Goal: Entertainment & Leisure: Consume media (video, audio)

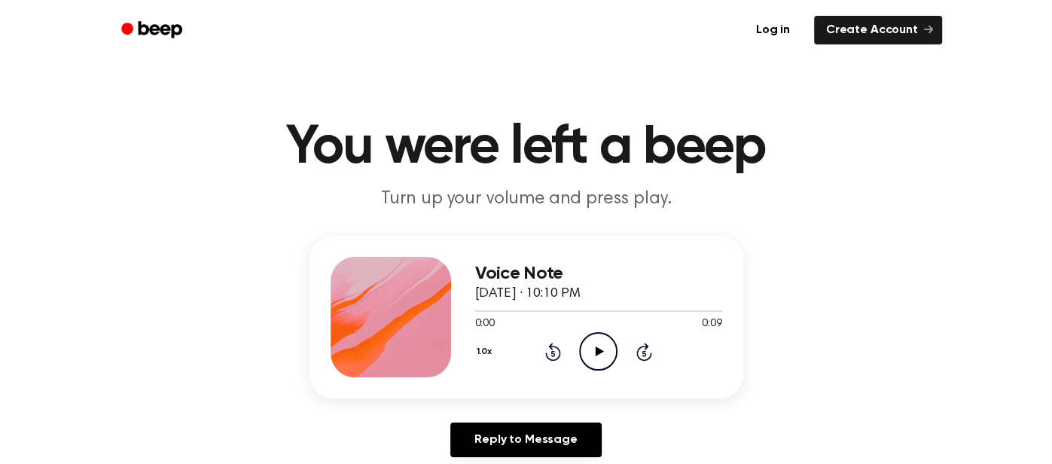
click at [605, 357] on icon "Play Audio" at bounding box center [598, 351] width 38 height 38
click at [552, 351] on icon at bounding box center [553, 353] width 4 height 6
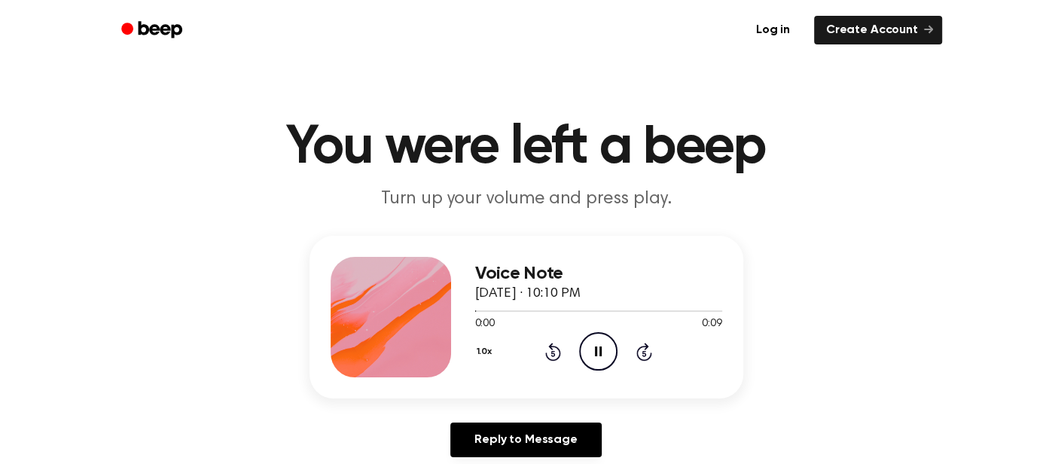
click at [552, 351] on icon at bounding box center [553, 353] width 4 height 6
click at [602, 341] on icon "Play Audio" at bounding box center [598, 351] width 38 height 38
click at [658, 358] on div "1.0x Rewind 5 seconds Play Audio Skip 5 seconds" at bounding box center [598, 351] width 247 height 38
click at [581, 350] on icon "Play Audio" at bounding box center [598, 351] width 38 height 38
click at [611, 353] on icon "Play Audio" at bounding box center [598, 351] width 38 height 38
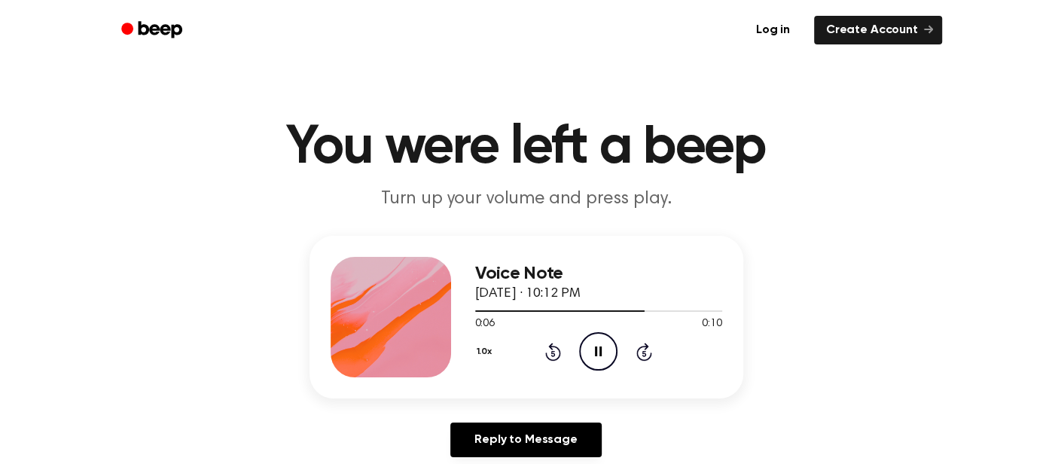
click at [611, 353] on icon "Pause Audio" at bounding box center [598, 351] width 38 height 38
click at [596, 367] on icon "Play Audio" at bounding box center [598, 351] width 38 height 38
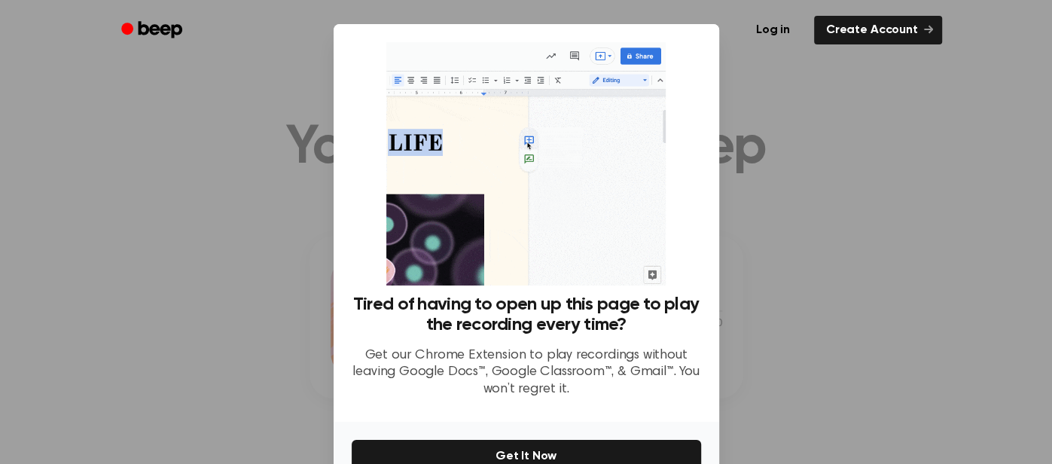
click at [743, 185] on div at bounding box center [526, 232] width 1052 height 464
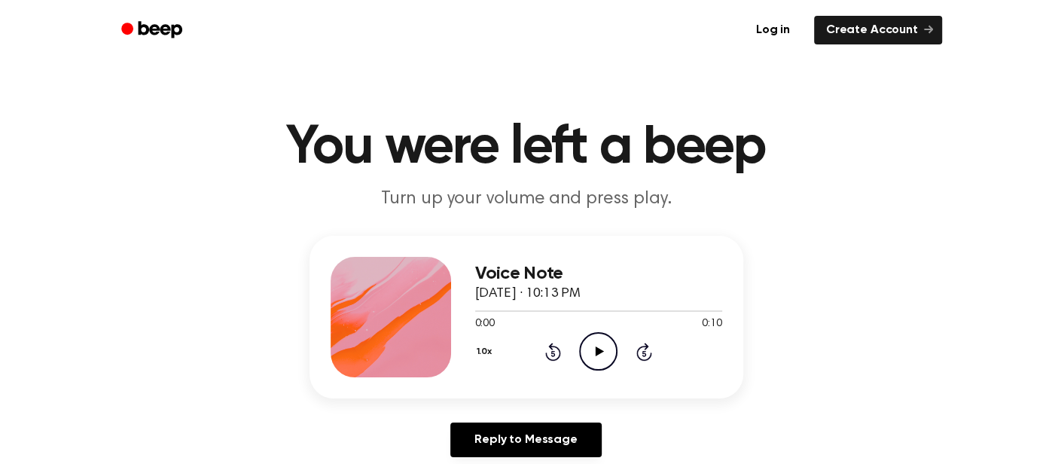
click at [595, 336] on icon "Play Audio" at bounding box center [598, 351] width 38 height 38
click at [595, 341] on icon "Pause Audio" at bounding box center [598, 351] width 38 height 38
click at [597, 344] on icon "Play Audio" at bounding box center [598, 351] width 38 height 38
click at [596, 343] on icon "Play Audio" at bounding box center [598, 351] width 38 height 38
click at [600, 351] on icon at bounding box center [600, 351] width 8 height 10
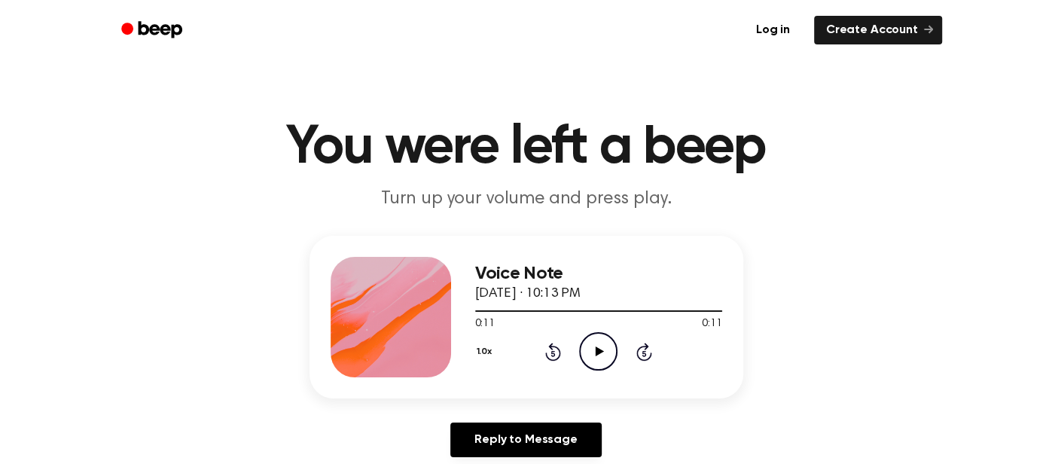
click at [600, 335] on icon "Play Audio" at bounding box center [598, 351] width 38 height 38
click at [594, 334] on icon "Play Audio" at bounding box center [598, 351] width 38 height 38
click at [593, 343] on icon "Play Audio" at bounding box center [598, 351] width 38 height 38
click at [596, 345] on icon "Play Audio" at bounding box center [598, 351] width 38 height 38
click at [583, 352] on icon "Play Audio" at bounding box center [598, 351] width 38 height 38
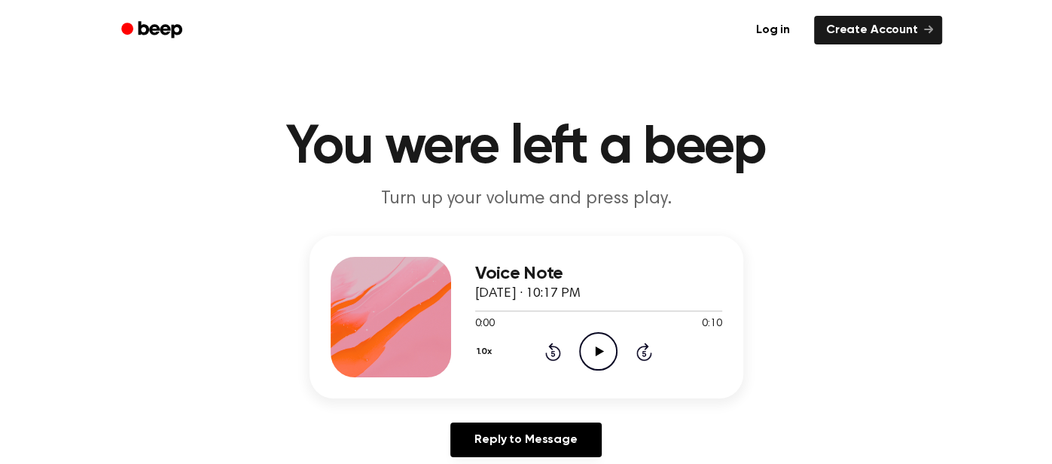
click at [593, 361] on icon "Play Audio" at bounding box center [598, 351] width 38 height 38
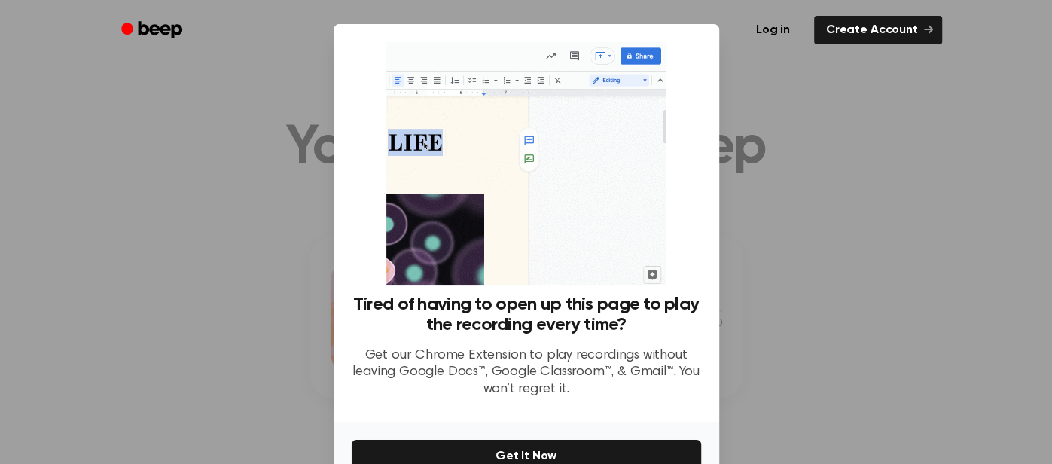
click at [771, 72] on div at bounding box center [526, 232] width 1052 height 464
click at [880, 35] on link "Create Account" at bounding box center [878, 30] width 128 height 29
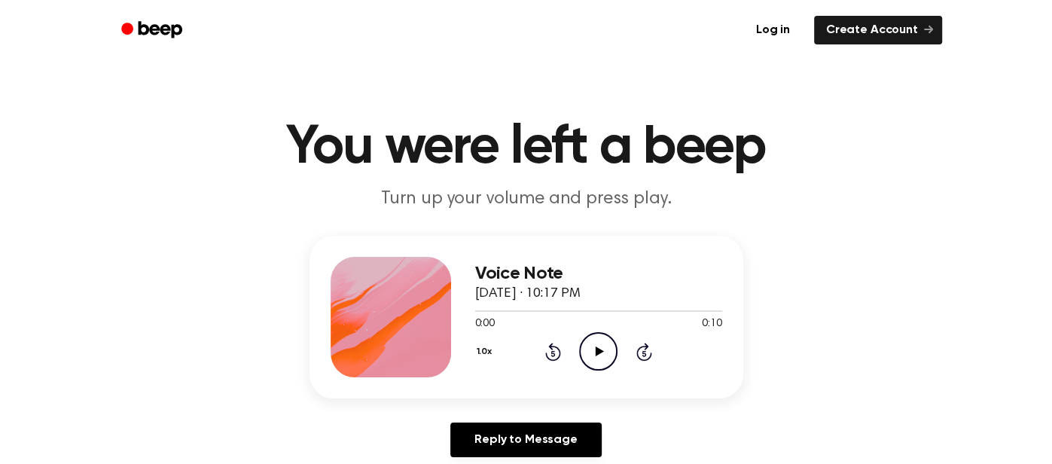
click at [587, 350] on icon "Play Audio" at bounding box center [598, 351] width 38 height 38
click at [605, 343] on icon "Play Audio" at bounding box center [598, 351] width 38 height 38
click at [599, 340] on icon "Play Audio" at bounding box center [598, 351] width 38 height 38
click at [585, 340] on icon "Play Audio" at bounding box center [598, 351] width 38 height 38
click at [617, 347] on icon "Play Audio" at bounding box center [598, 351] width 38 height 38
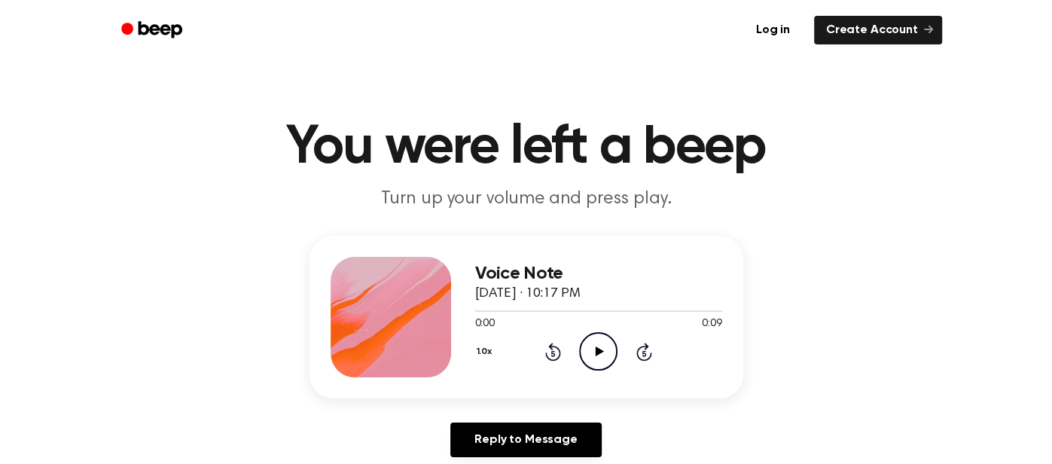
click at [602, 342] on icon "Play Audio" at bounding box center [598, 351] width 38 height 38
click at [600, 346] on icon "Play Audio" at bounding box center [598, 351] width 38 height 38
click at [595, 343] on icon "Play Audio" at bounding box center [598, 351] width 38 height 38
click at [595, 342] on icon "Play Audio" at bounding box center [598, 351] width 38 height 38
click at [585, 345] on icon "Play Audio" at bounding box center [598, 351] width 38 height 38
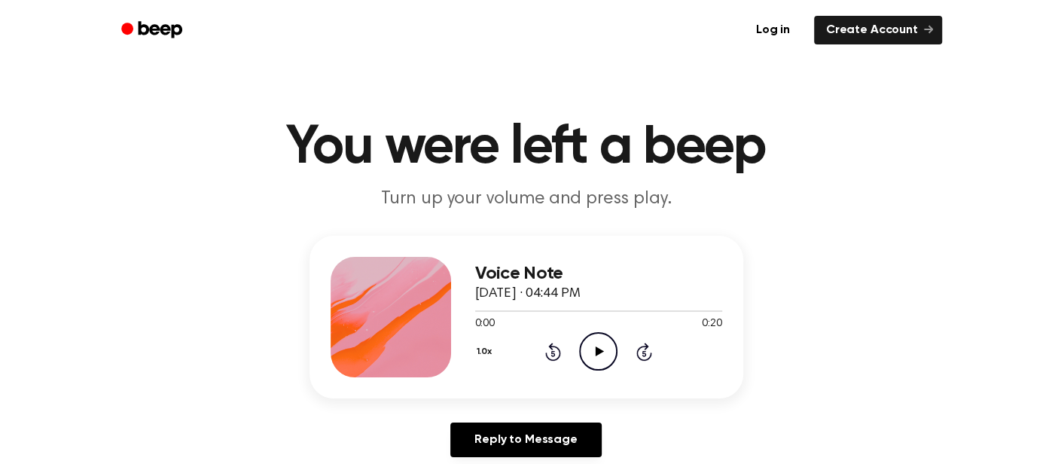
click at [593, 344] on icon "Play Audio" at bounding box center [598, 351] width 38 height 38
click at [584, 347] on icon "Play Audio" at bounding box center [598, 351] width 38 height 38
click at [584, 365] on icon "Play Audio" at bounding box center [598, 351] width 38 height 38
click at [618, 346] on div "1.0x Rewind 5 seconds Play Audio Skip 5 seconds" at bounding box center [598, 351] width 247 height 38
click at [617, 351] on circle at bounding box center [598, 351] width 37 height 37
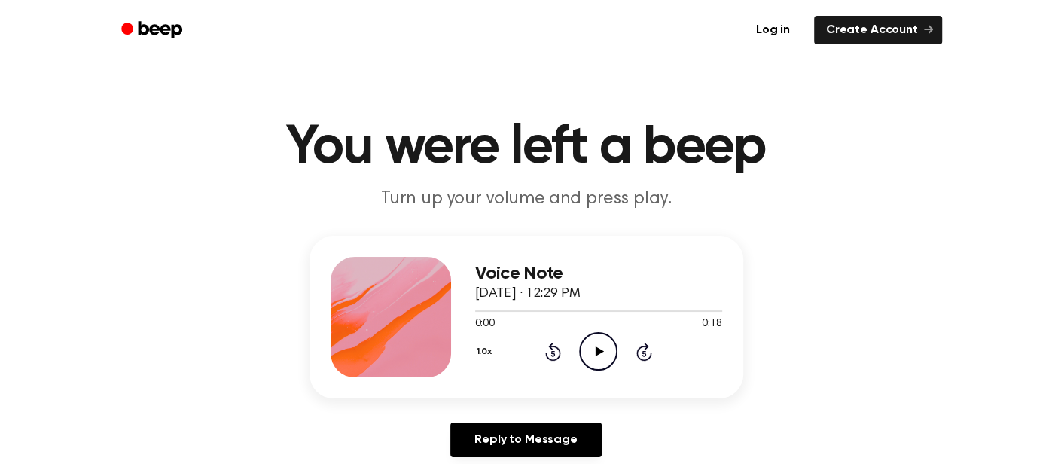
click at [604, 384] on div "Voice Note September 18, 2025 · 12:29 PM 0:00 0:18 Your browser does not suppor…" at bounding box center [527, 317] width 434 height 163
click at [603, 355] on icon "Play Audio" at bounding box center [598, 351] width 38 height 38
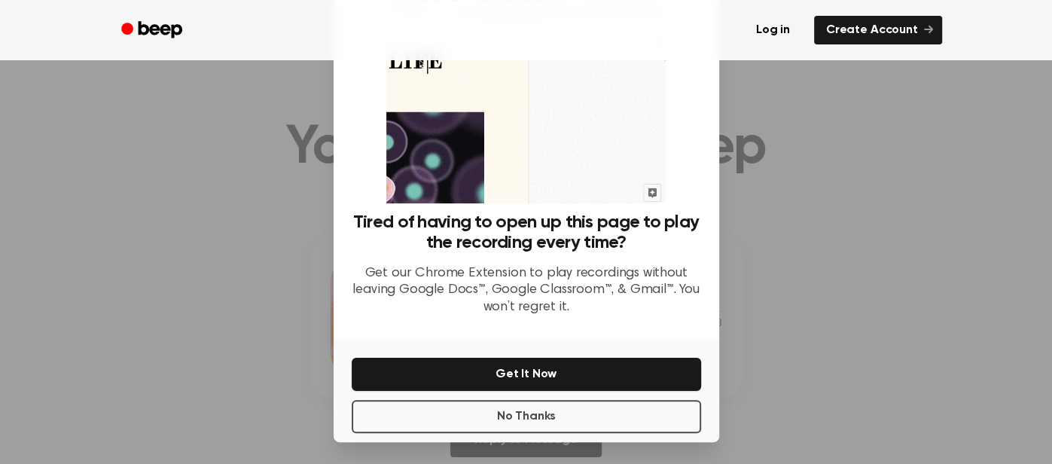
scroll to position [746, 0]
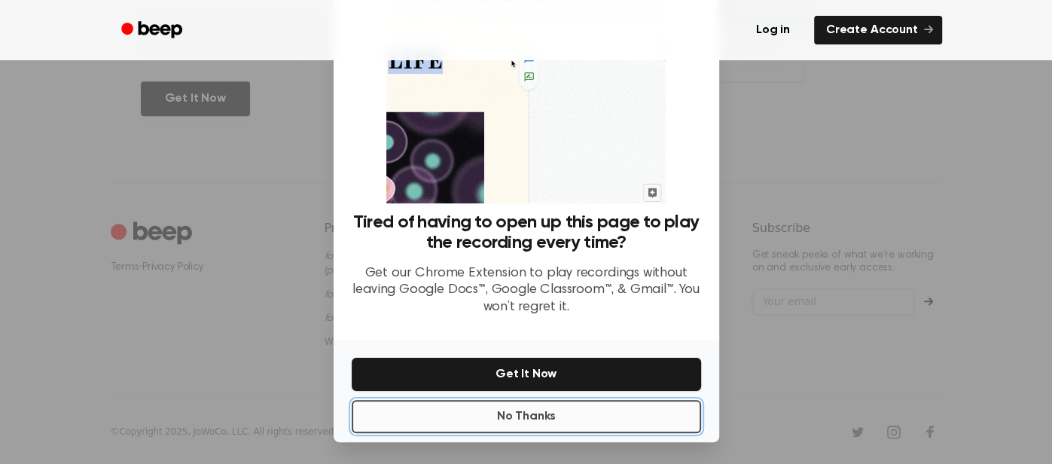
click at [489, 414] on button "No Thanks" at bounding box center [526, 416] width 349 height 33
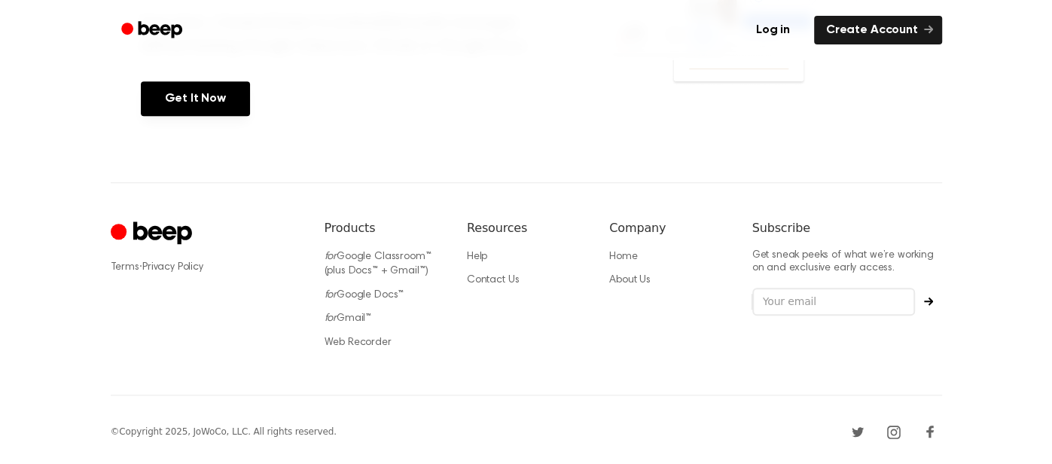
scroll to position [0, 0]
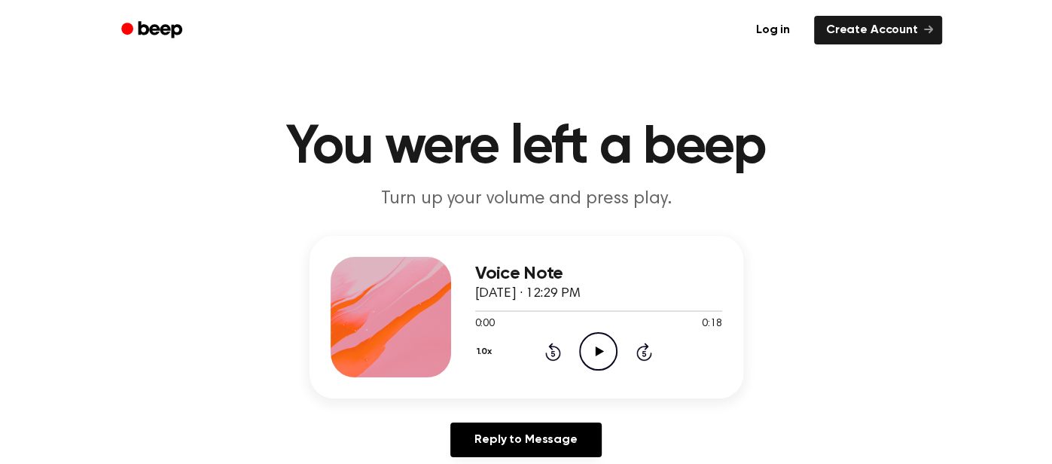
click at [490, 416] on div "Voice Note September 18, 2025 · 12:29 PM 0:00 0:18 Your browser does not suppor…" at bounding box center [526, 352] width 1016 height 233
click at [590, 358] on icon "Play Audio" at bounding box center [598, 351] width 38 height 38
click at [590, 358] on icon "Pause Audio" at bounding box center [598, 351] width 38 height 38
click at [590, 358] on icon "Play Audio" at bounding box center [598, 351] width 38 height 38
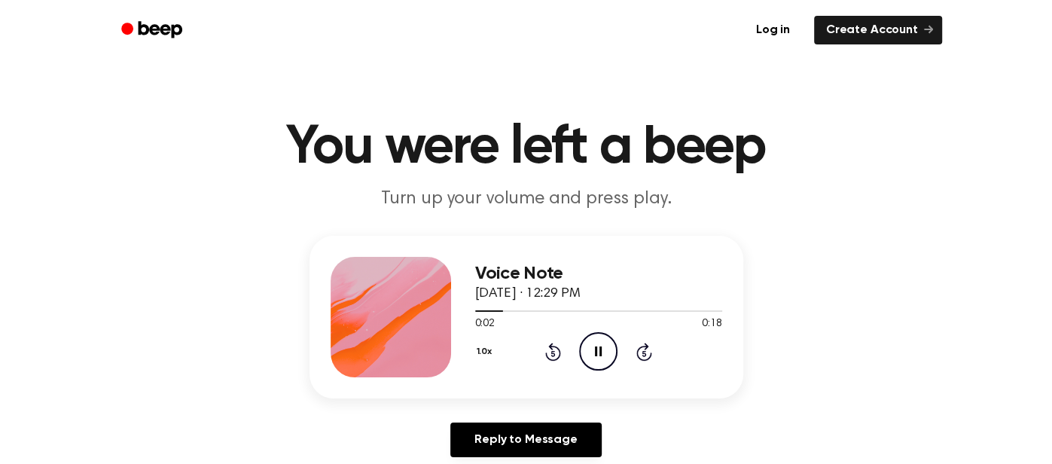
click at [590, 358] on icon "Pause Audio" at bounding box center [598, 351] width 38 height 38
click at [590, 358] on icon "Play Audio" at bounding box center [598, 351] width 38 height 38
click at [590, 365] on icon "Play Audio" at bounding box center [598, 351] width 38 height 38
click at [592, 334] on icon "Play Audio" at bounding box center [598, 351] width 38 height 38
click at [618, 345] on div "1.0x Rewind 5 seconds Play Audio Skip 5 seconds" at bounding box center [598, 351] width 247 height 38
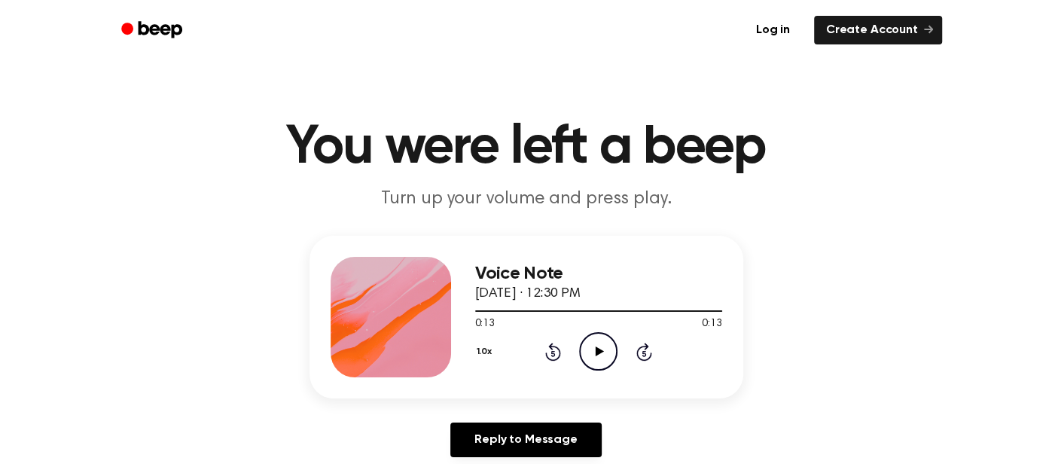
click at [611, 343] on icon "Play Audio" at bounding box center [598, 351] width 38 height 38
click at [592, 357] on icon "Play Audio" at bounding box center [598, 351] width 38 height 38
click at [592, 357] on icon "Pause Audio" at bounding box center [598, 351] width 38 height 38
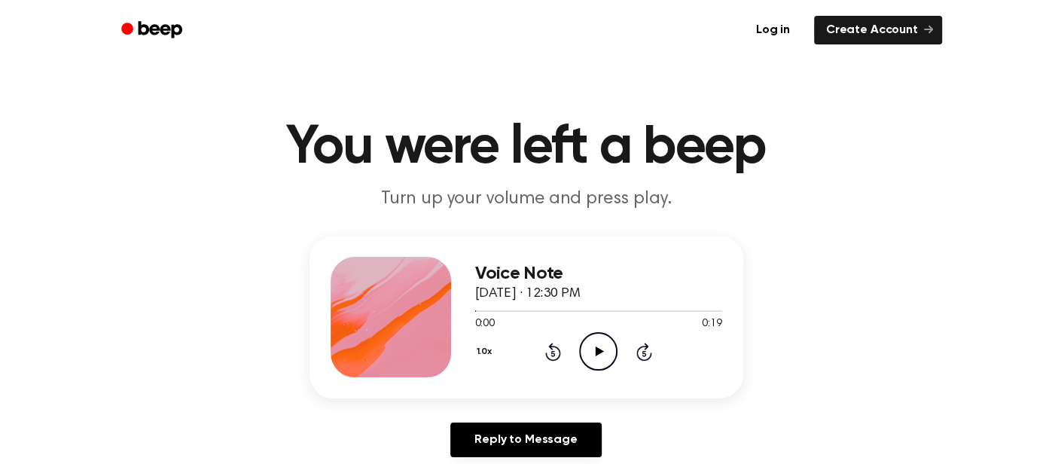
click at [592, 359] on icon "Play Audio" at bounding box center [598, 351] width 38 height 38
click at [591, 344] on icon "Play Audio" at bounding box center [598, 351] width 38 height 38
click at [580, 338] on icon "Play Audio" at bounding box center [598, 351] width 38 height 38
click at [580, 339] on icon "Play Audio" at bounding box center [598, 351] width 38 height 38
click at [580, 339] on icon "Pause Audio" at bounding box center [598, 351] width 38 height 38
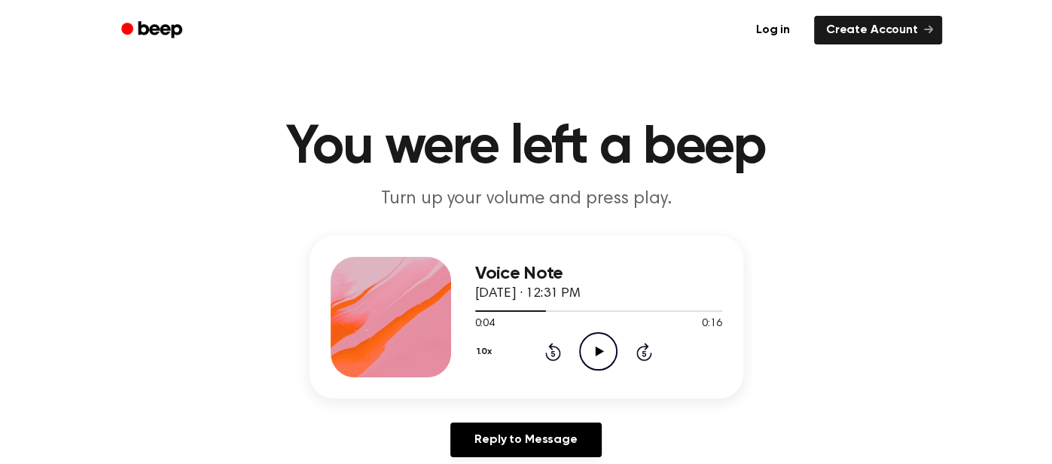
click at [580, 339] on icon "Play Audio" at bounding box center [598, 351] width 38 height 38
click at [575, 341] on div "1.0x Rewind 5 seconds Play Audio Skip 5 seconds" at bounding box center [598, 351] width 247 height 38
click at [577, 348] on div "1.0x Rewind 5 seconds Play Audio Skip 5 seconds" at bounding box center [598, 351] width 247 height 38
click at [587, 351] on icon "Play Audio" at bounding box center [598, 351] width 38 height 38
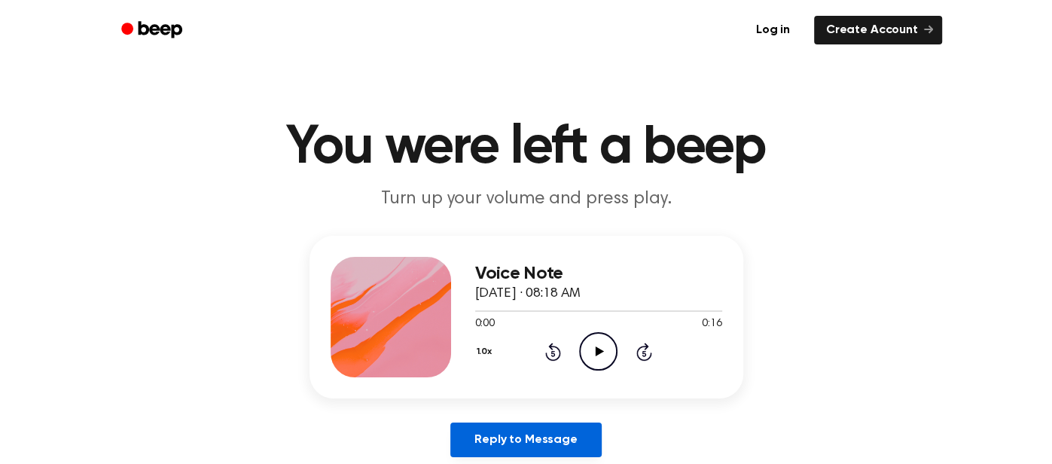
click at [526, 428] on link "Reply to Message" at bounding box center [525, 439] width 151 height 35
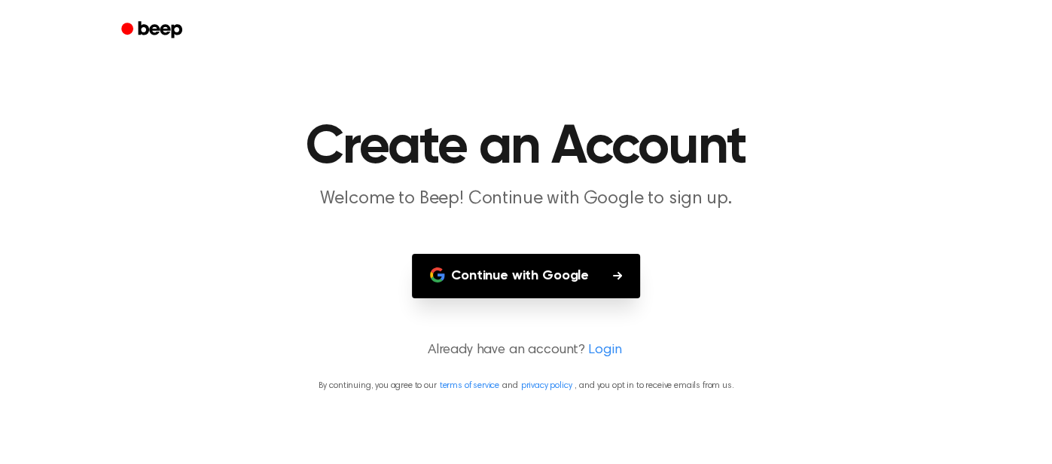
click at [596, 177] on header "Create an Account Welcome to Beep! Continue with Google to sign up." at bounding box center [526, 165] width 1016 height 91
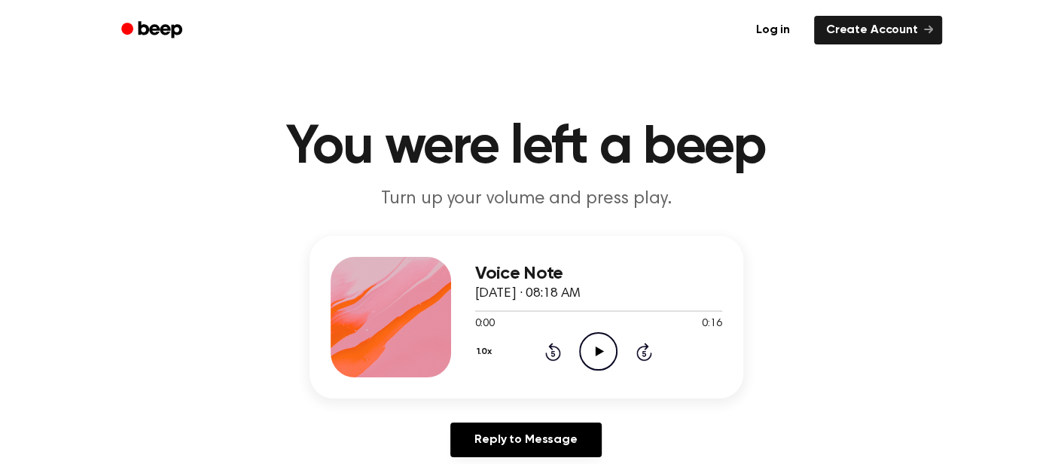
click at [608, 360] on icon "Play Audio" at bounding box center [598, 351] width 38 height 38
